Goal: Transaction & Acquisition: Purchase product/service

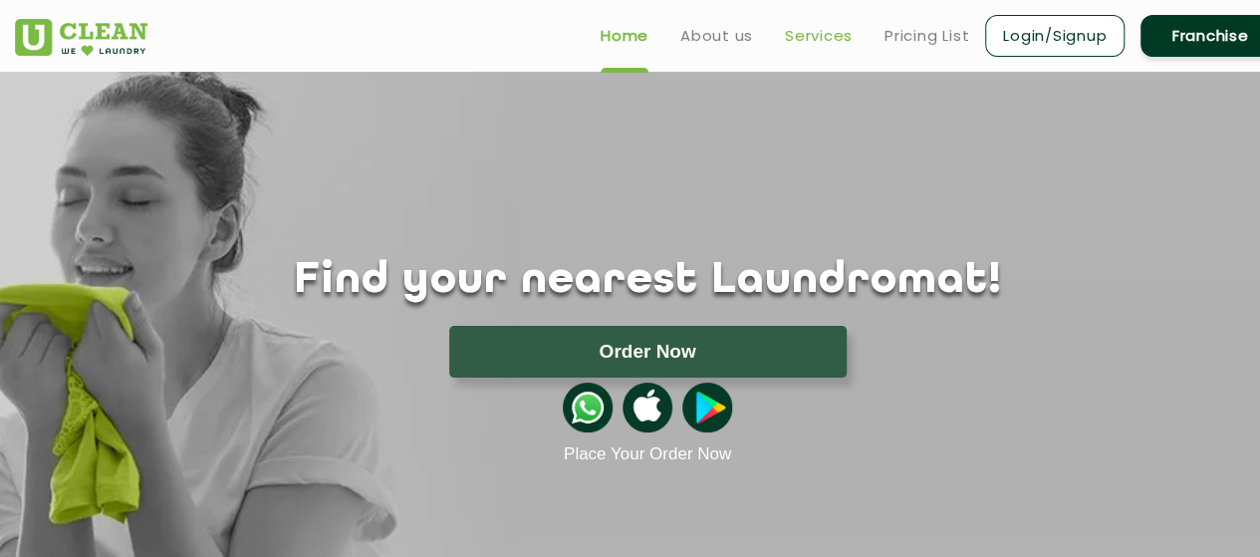
click at [809, 38] on link "Services" at bounding box center [819, 36] width 68 height 24
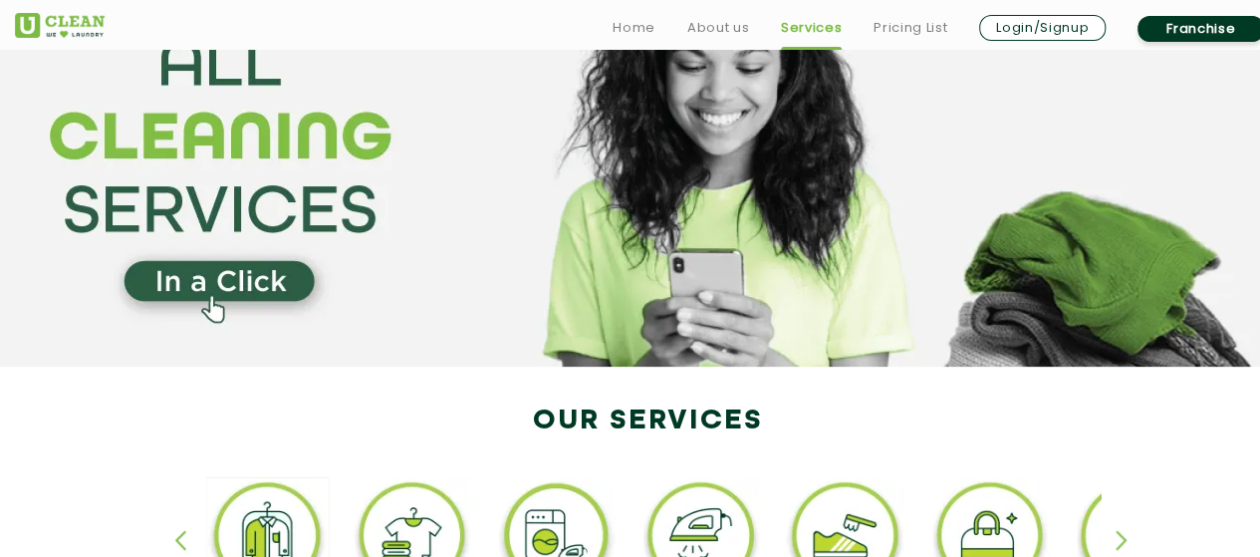
scroll to position [299, 0]
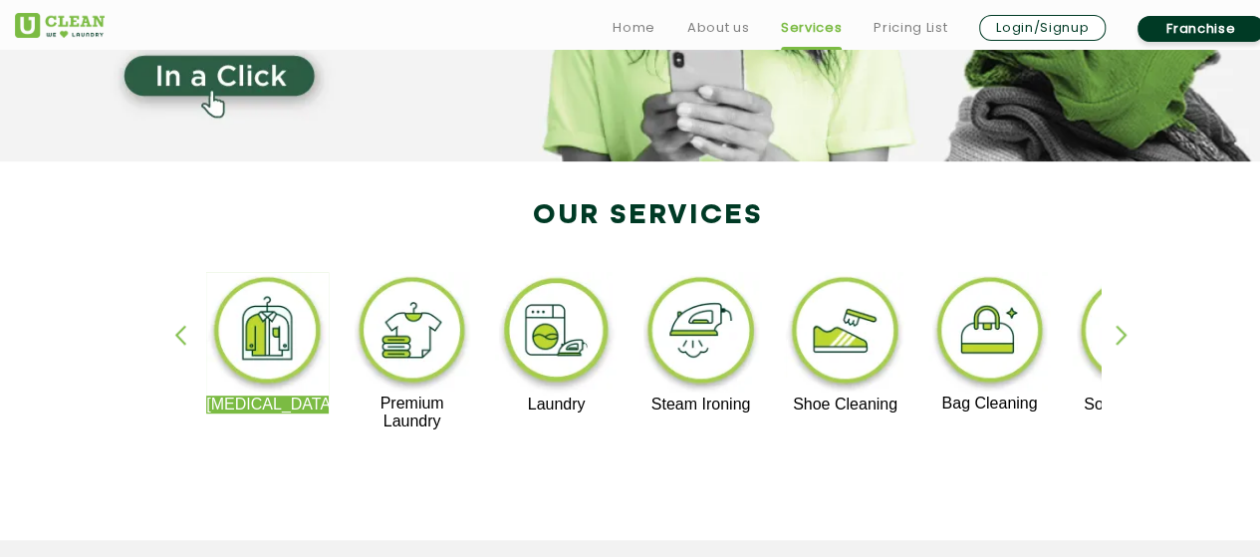
click at [1122, 328] on div "button" at bounding box center [1131, 352] width 30 height 55
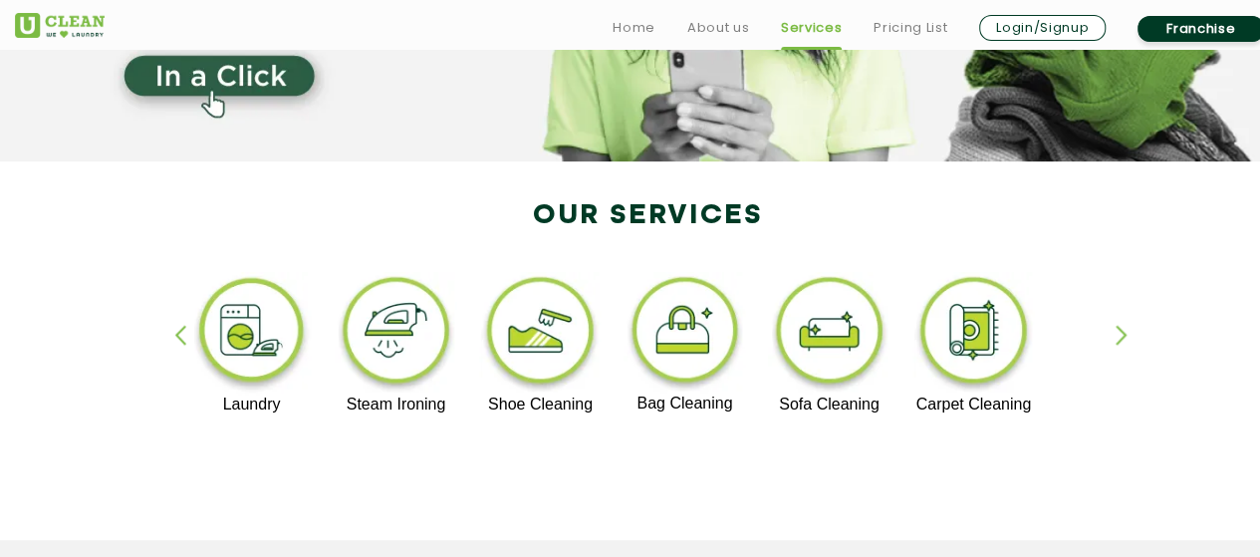
click at [521, 346] on img at bounding box center [540, 334] width 123 height 124
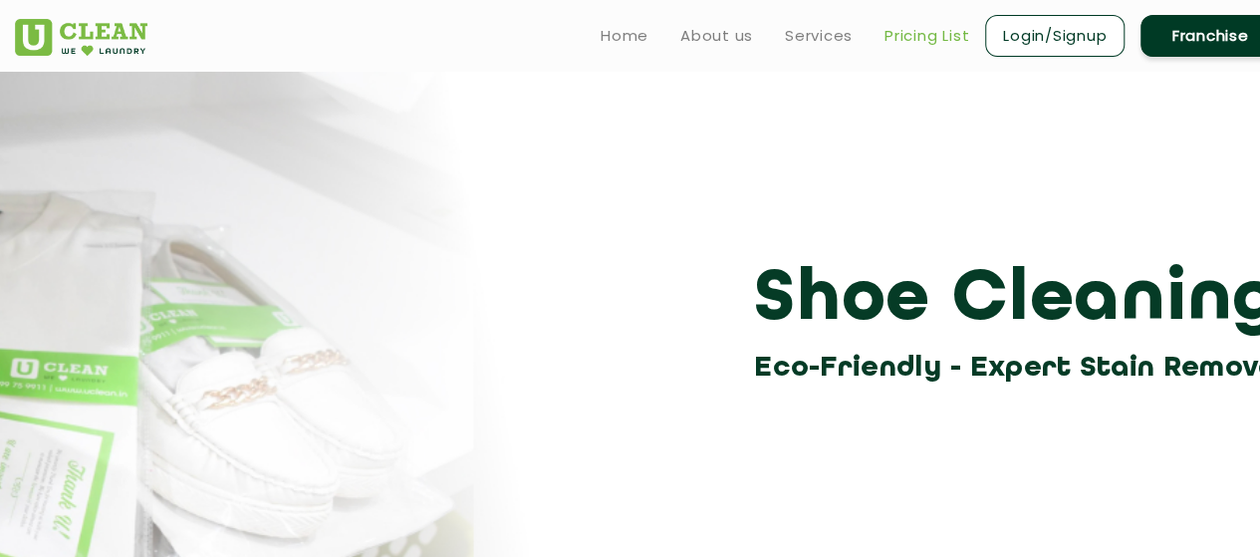
click at [928, 43] on link "Pricing List" at bounding box center [927, 36] width 85 height 24
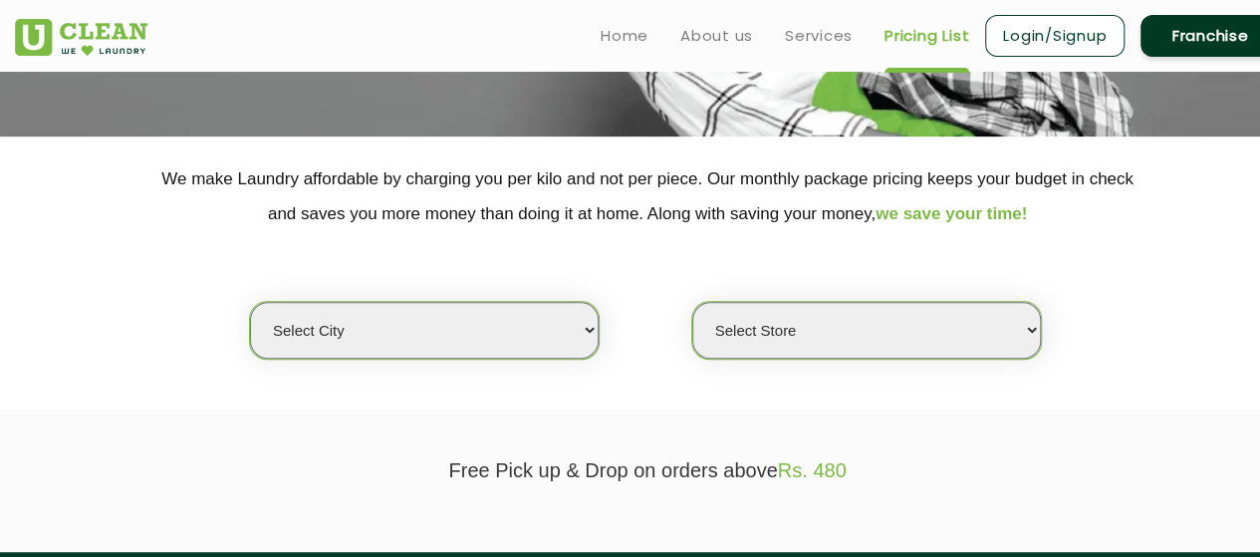
scroll to position [299, 0]
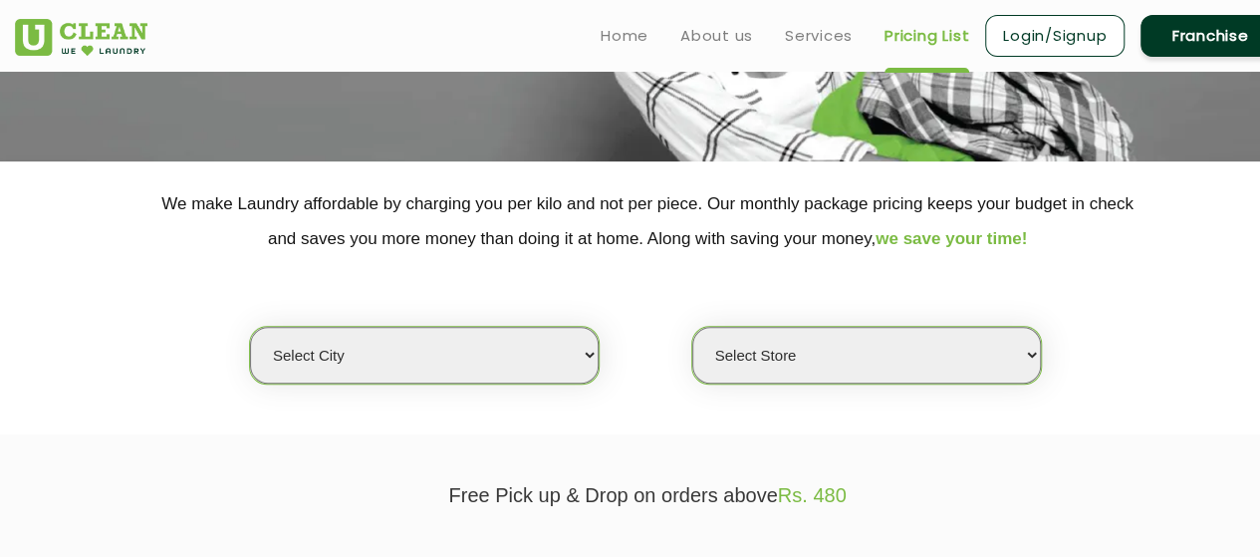
click at [530, 373] on select "Select city Aalo Abu Dhabi Agartala Agra Ahmedabad Akola Aligarh Alwar - UClean…" at bounding box center [424, 355] width 349 height 57
select select "195"
click at [250, 327] on select "Select city Aalo Abu Dhabi Agartala Agra Ahmedabad Akola Aligarh Alwar - UClean…" at bounding box center [424, 355] width 349 height 57
click at [833, 356] on select "Select Store" at bounding box center [867, 355] width 349 height 57
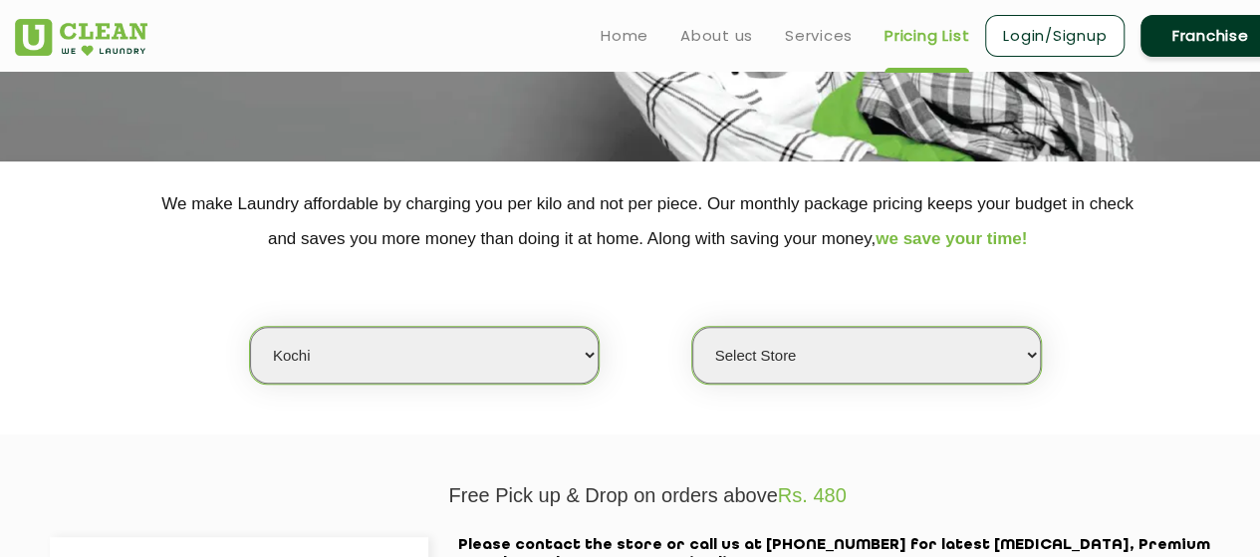
select select "593"
click at [693, 327] on select "Select Store UClean Kalady UClean Pallimukku" at bounding box center [867, 355] width 349 height 57
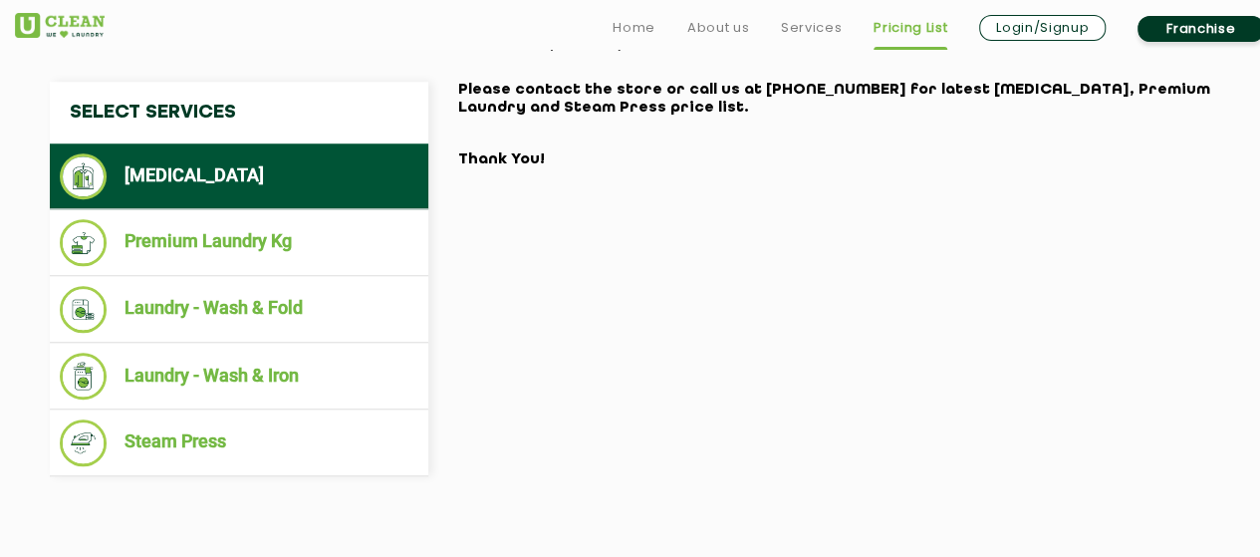
scroll to position [797, 0]
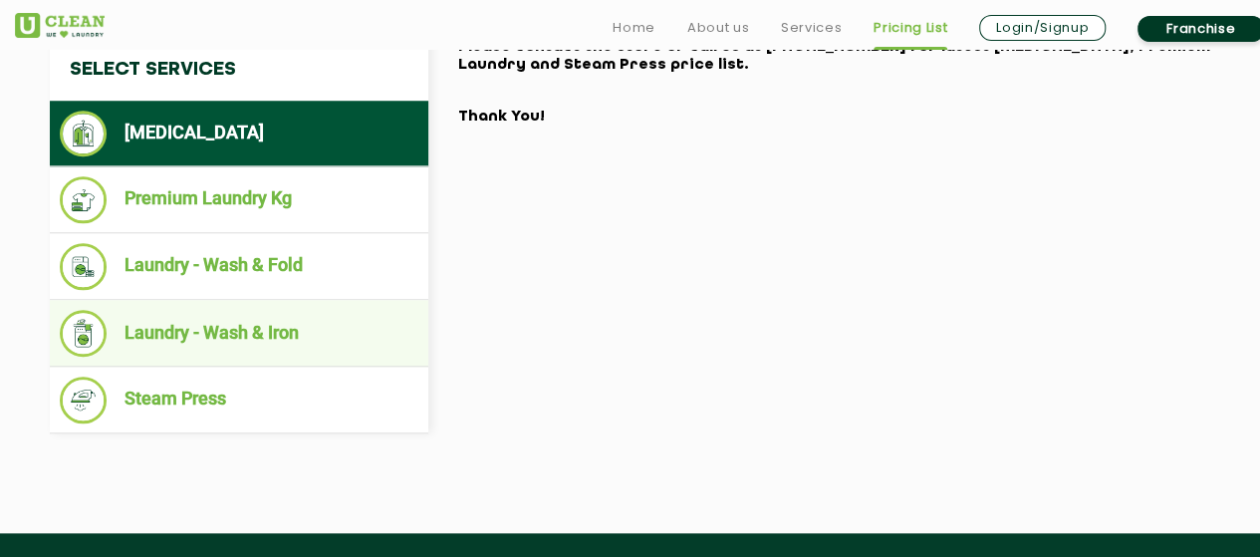
click at [295, 346] on li "Laundry - Wash & Iron" at bounding box center [239, 333] width 359 height 47
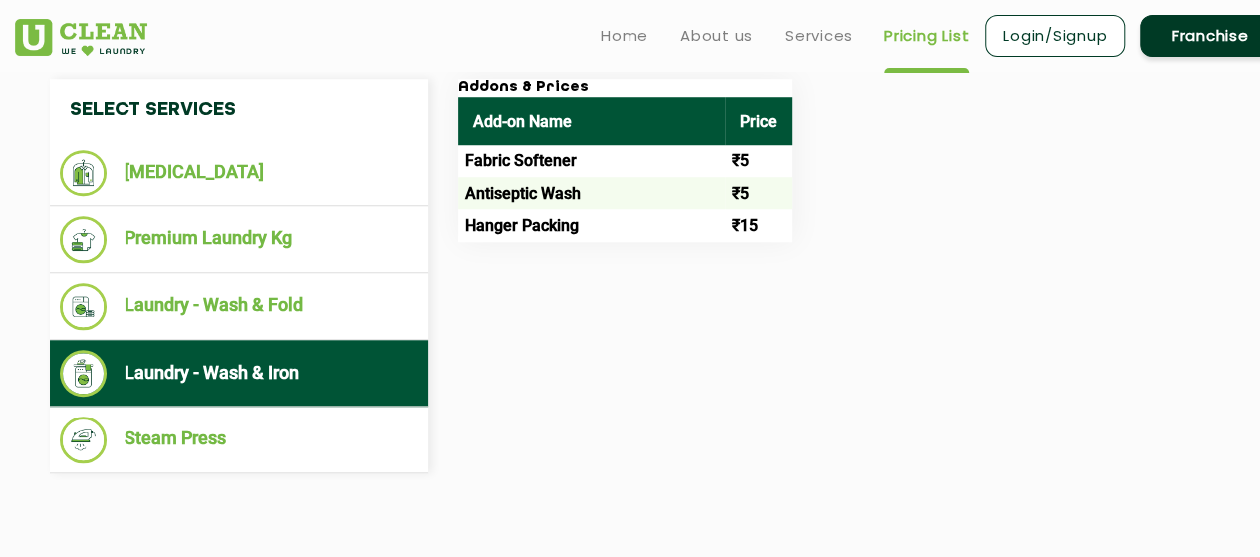
scroll to position [698, 0]
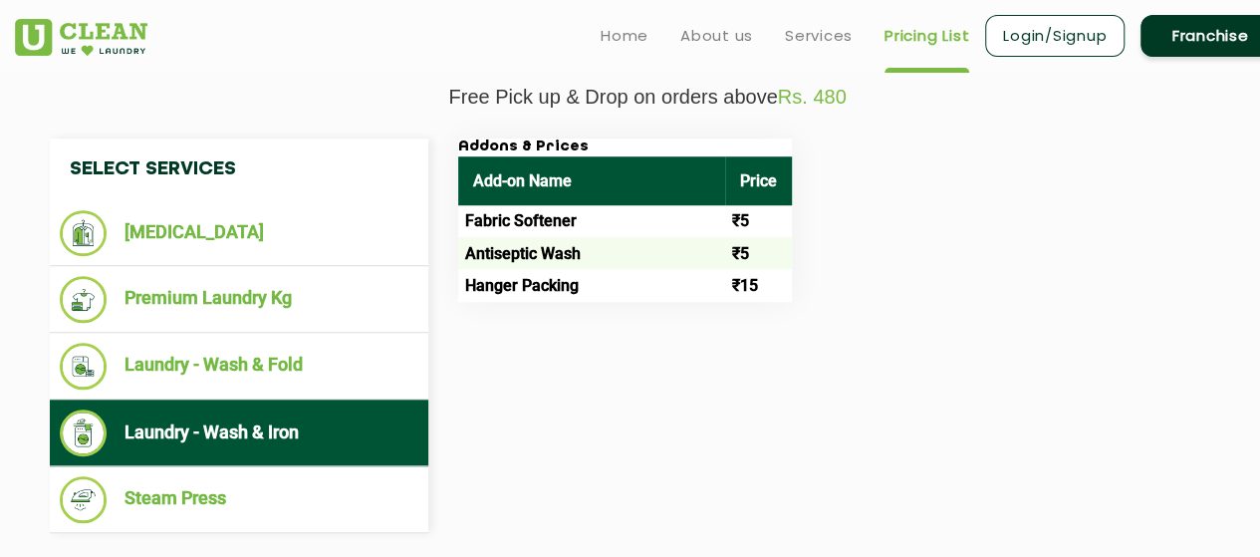
click at [718, 218] on td "Fabric Softener" at bounding box center [591, 221] width 267 height 32
click at [775, 240] on td "₹5" at bounding box center [758, 253] width 67 height 32
click at [741, 289] on td "₹15" at bounding box center [758, 285] width 67 height 32
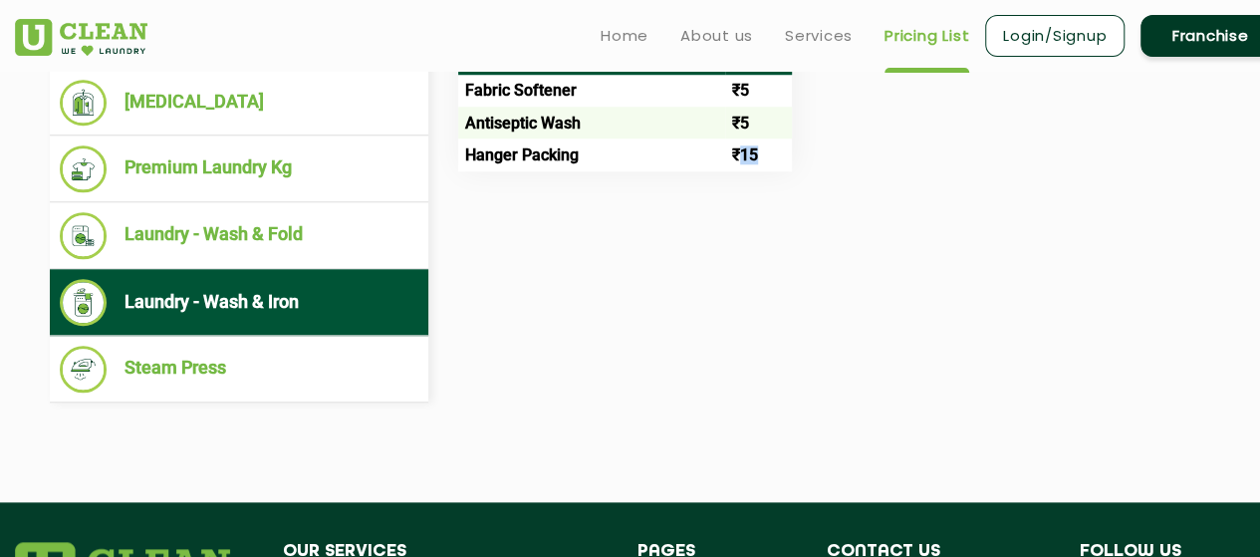
scroll to position [797, 0]
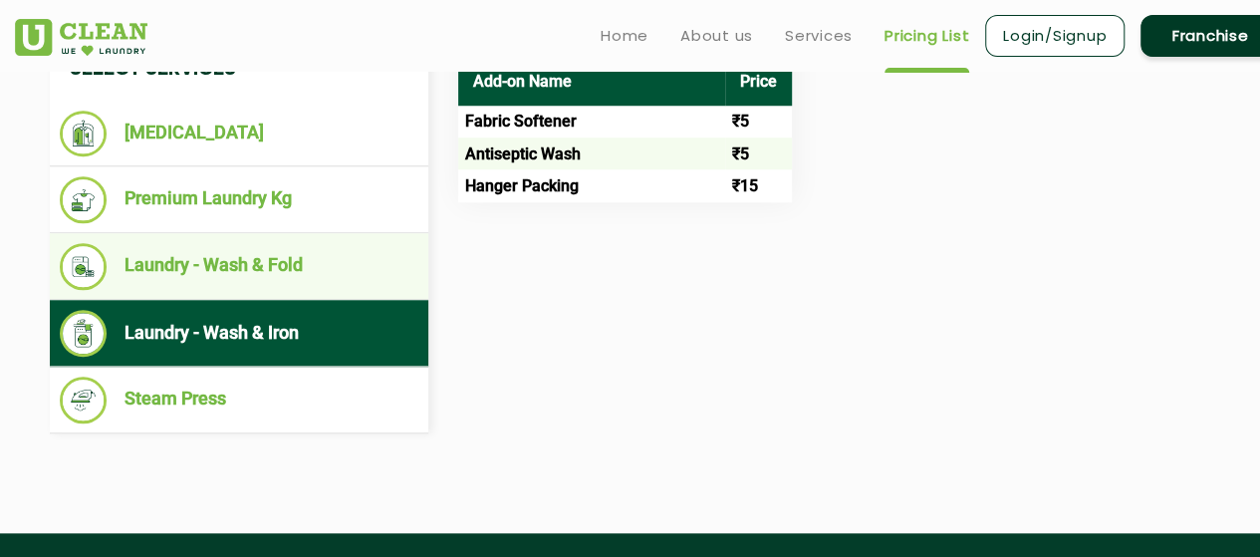
click at [187, 259] on li "Laundry - Wash & Fold" at bounding box center [239, 266] width 359 height 47
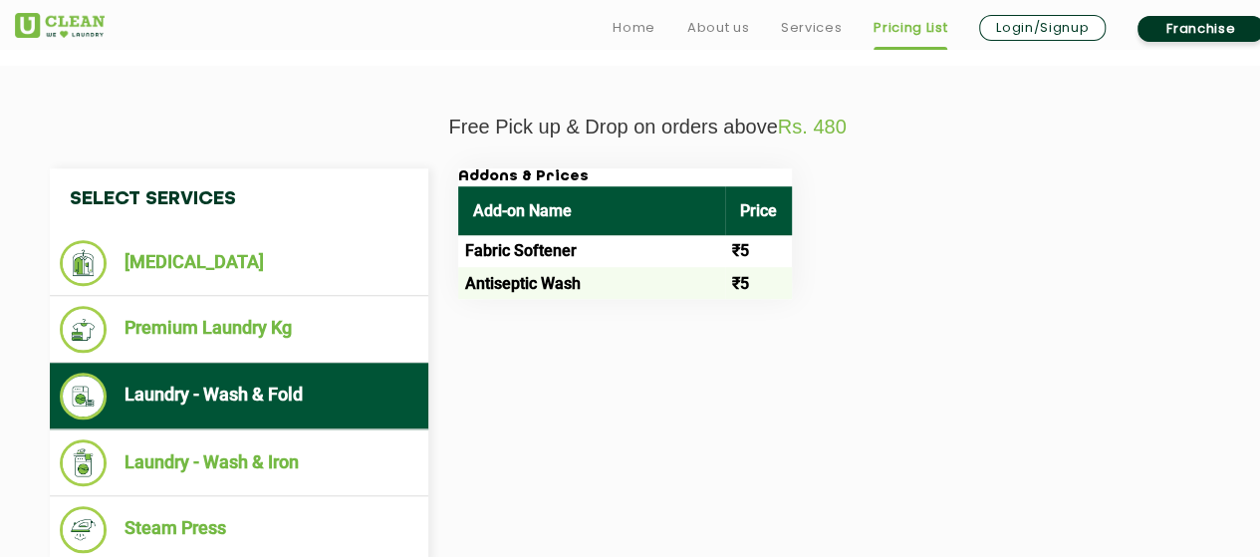
scroll to position [698, 0]
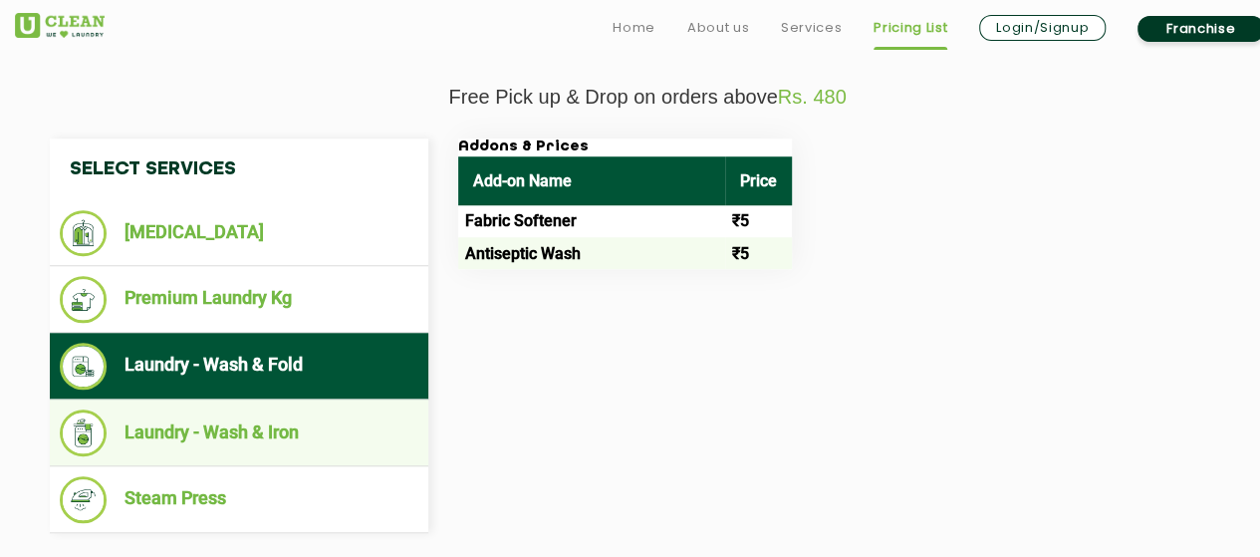
click at [250, 435] on li "Laundry - Wash & Iron" at bounding box center [239, 433] width 359 height 47
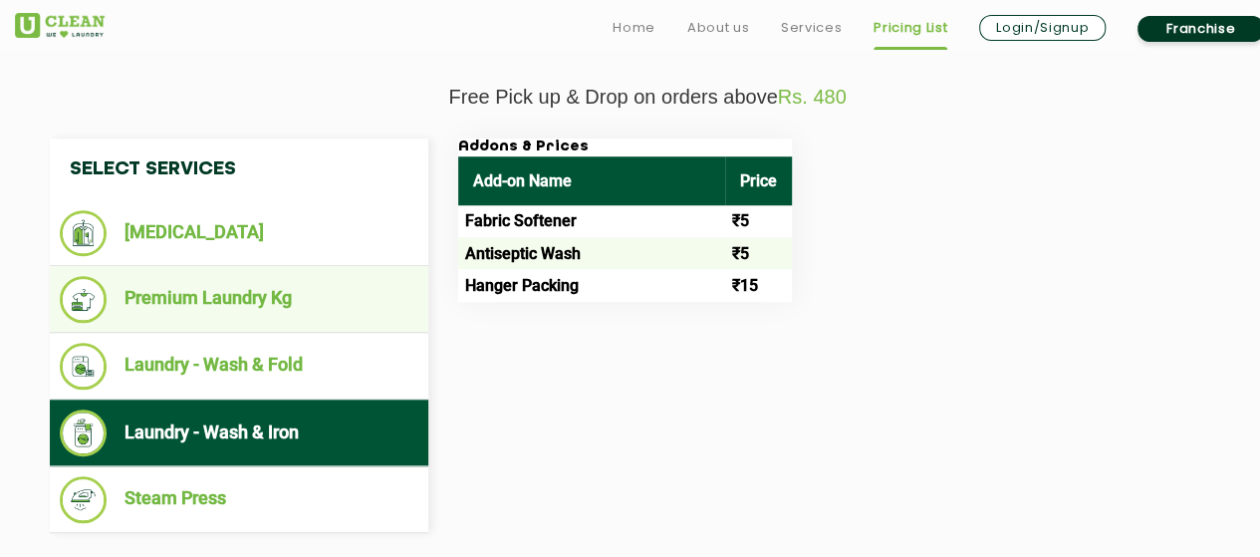
click at [244, 300] on li "Premium Laundry Kg" at bounding box center [239, 299] width 359 height 47
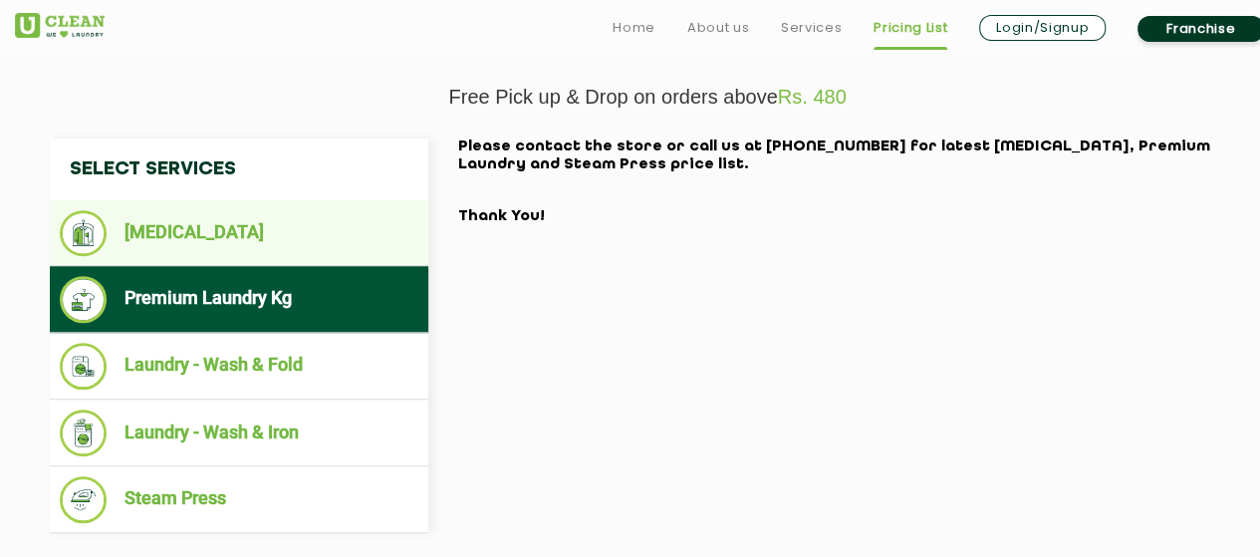
click at [179, 235] on li "[MEDICAL_DATA]" at bounding box center [239, 233] width 359 height 46
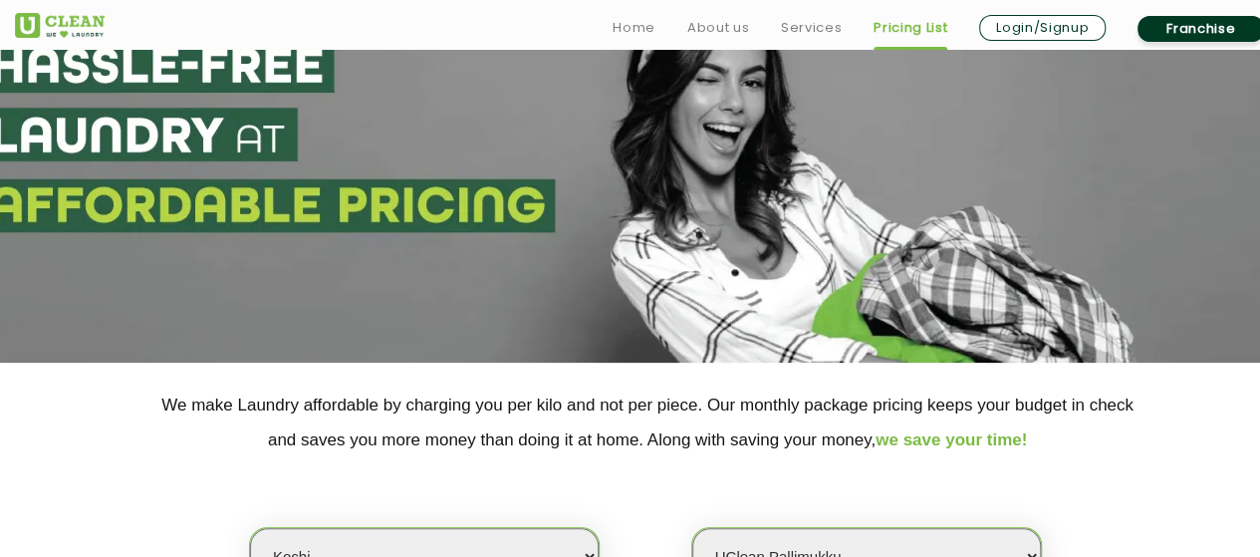
scroll to position [100, 0]
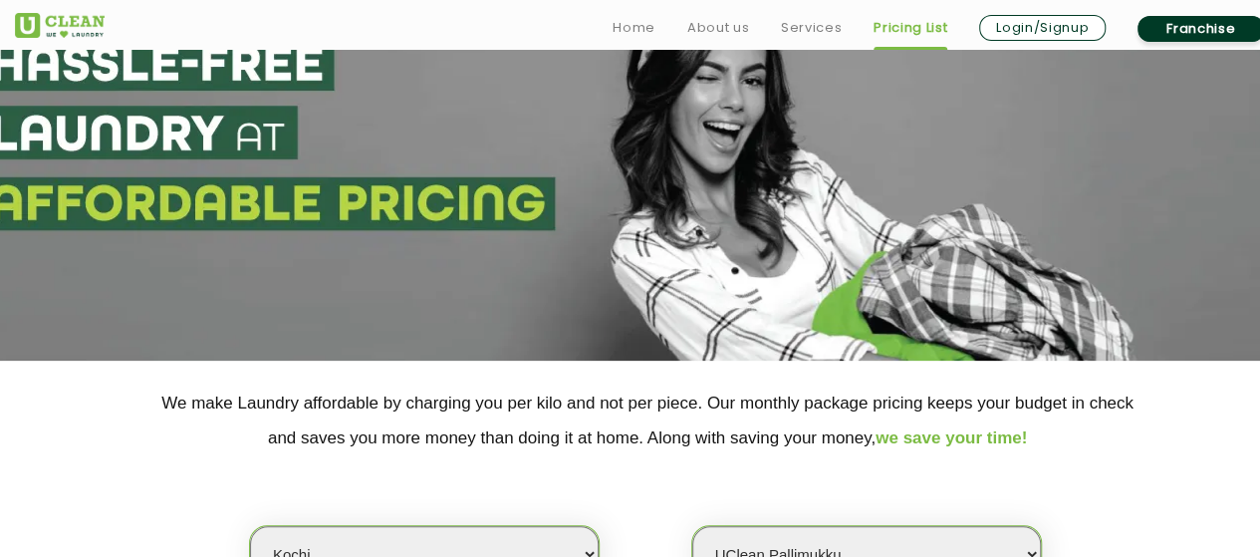
click at [1206, 32] on link "Franchise" at bounding box center [1201, 29] width 127 height 26
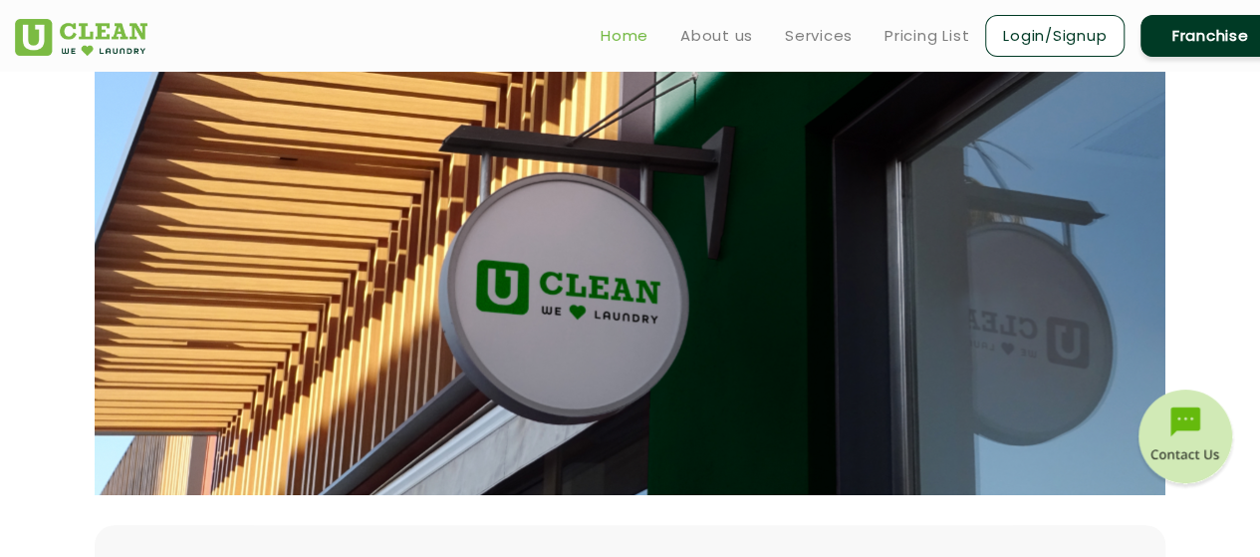
click at [622, 44] on link "Home" at bounding box center [625, 36] width 48 height 24
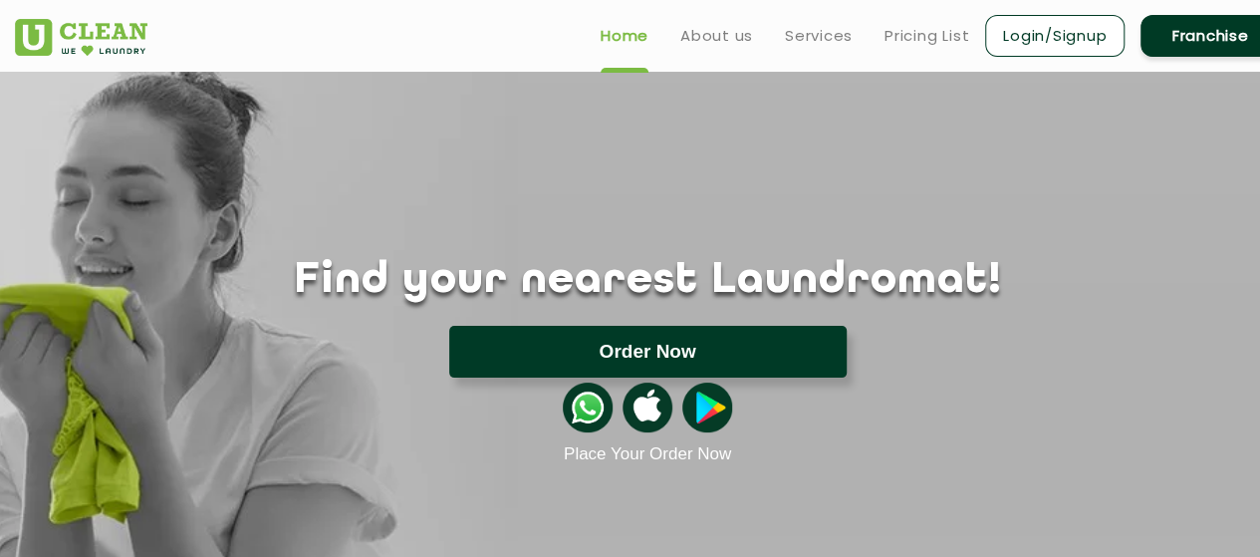
click at [642, 342] on button "Order Now" at bounding box center [648, 352] width 398 height 52
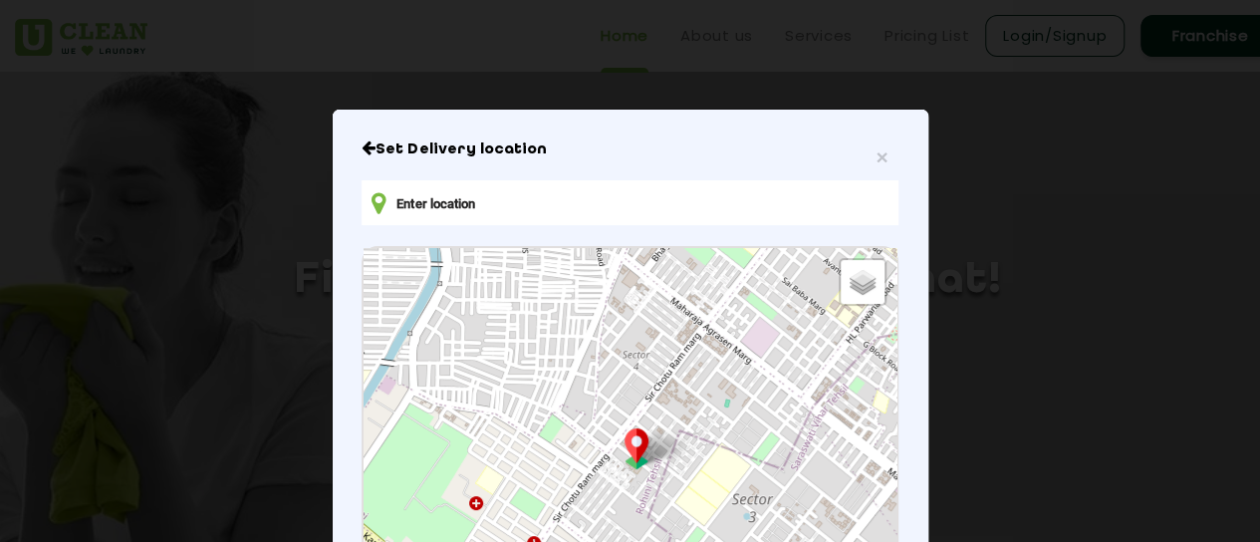
scroll to position [150, 0]
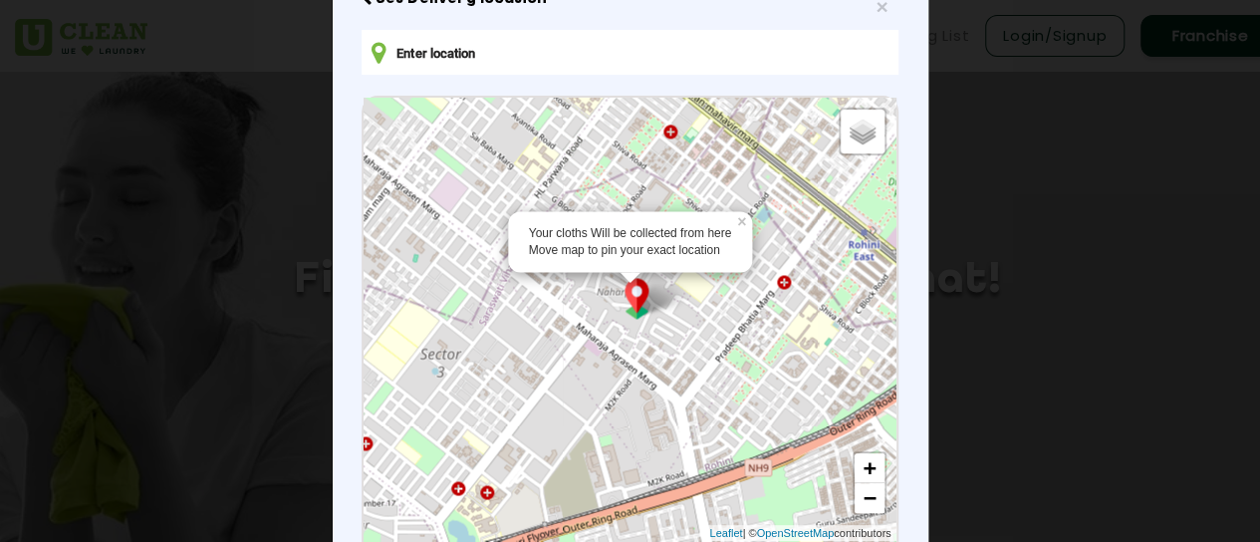
drag, startPoint x: 576, startPoint y: 405, endPoint x: 264, endPoint y: 407, distance: 311.9
click at [264, 407] on div "× Set Delivery location Your cloths Will be collected from here Move map to pin…" at bounding box center [630, 271] width 1260 height 542
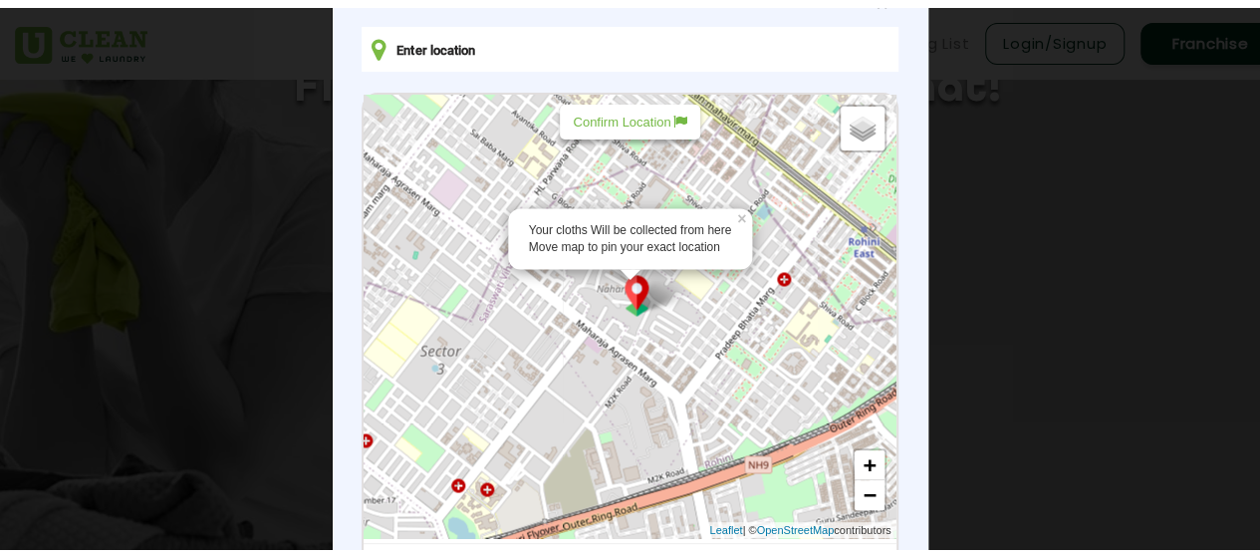
scroll to position [0, 0]
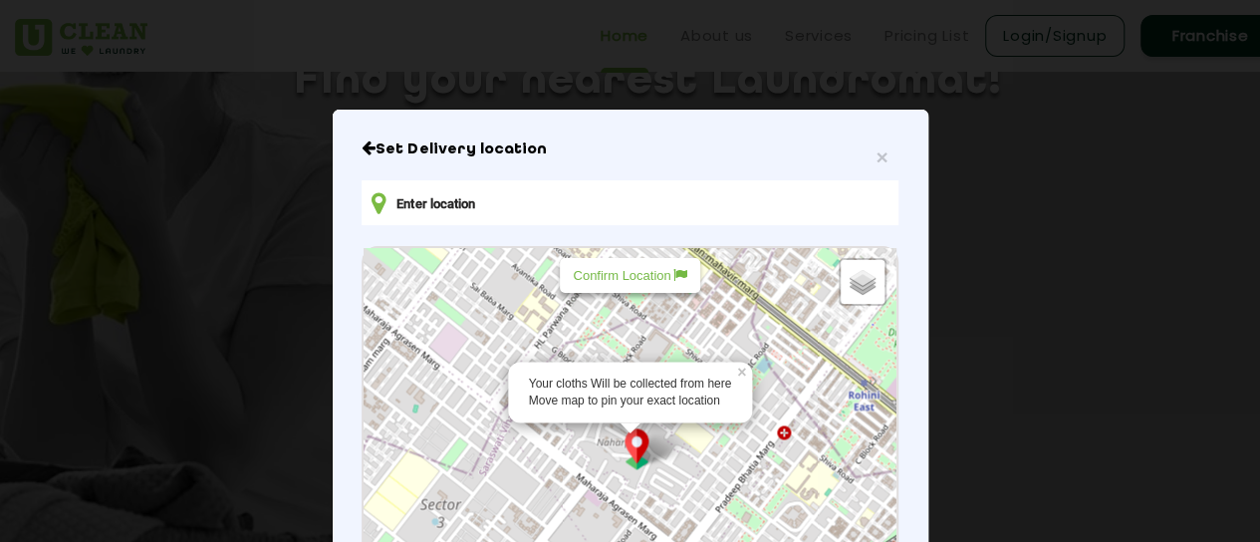
click at [881, 156] on h6 "Set Delivery location" at bounding box center [630, 150] width 536 height 20
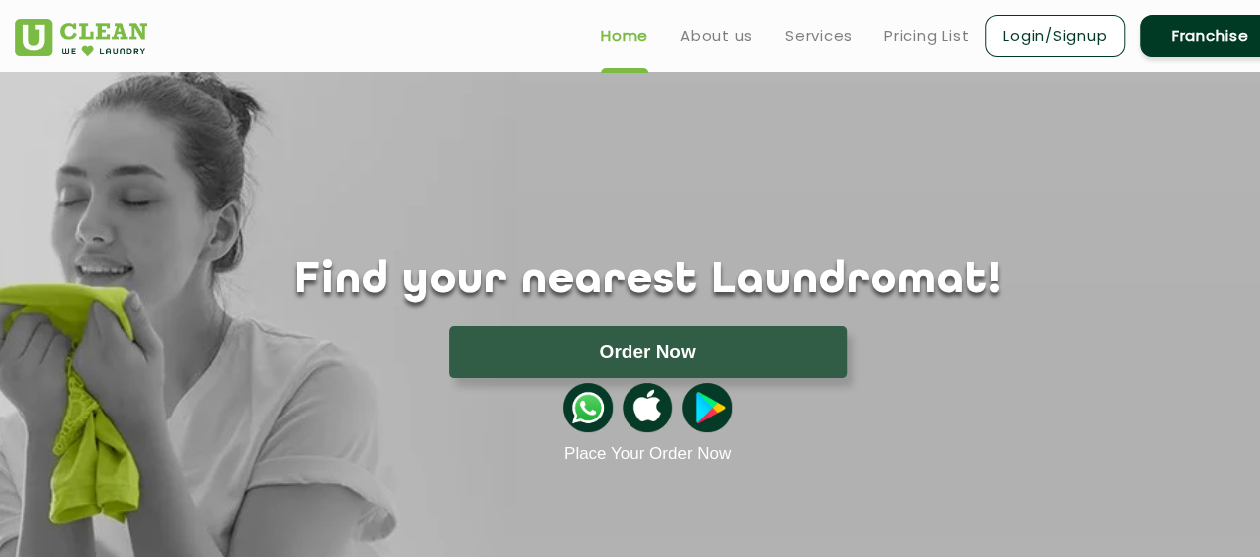
click at [1036, 39] on link "Login/Signup" at bounding box center [1055, 36] width 140 height 42
